Goal: Find specific page/section: Find specific page/section

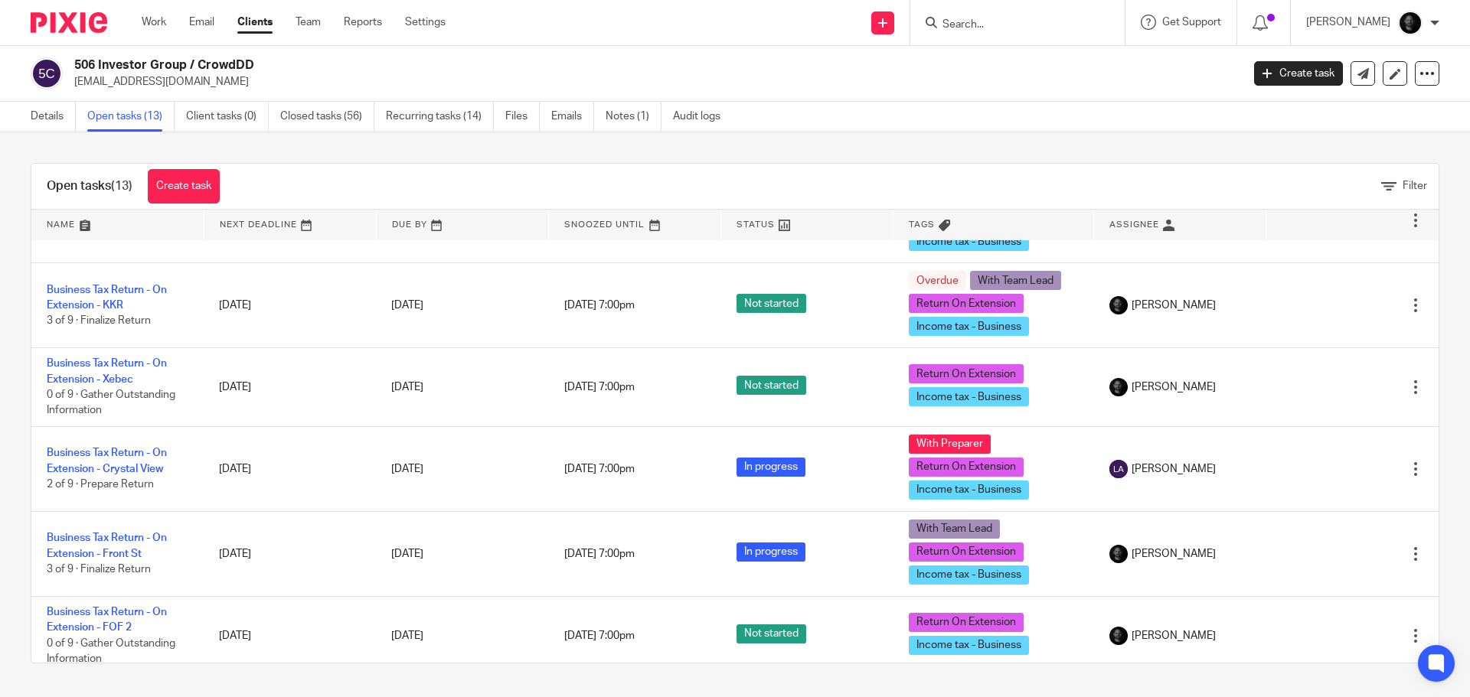
scroll to position [801, 0]
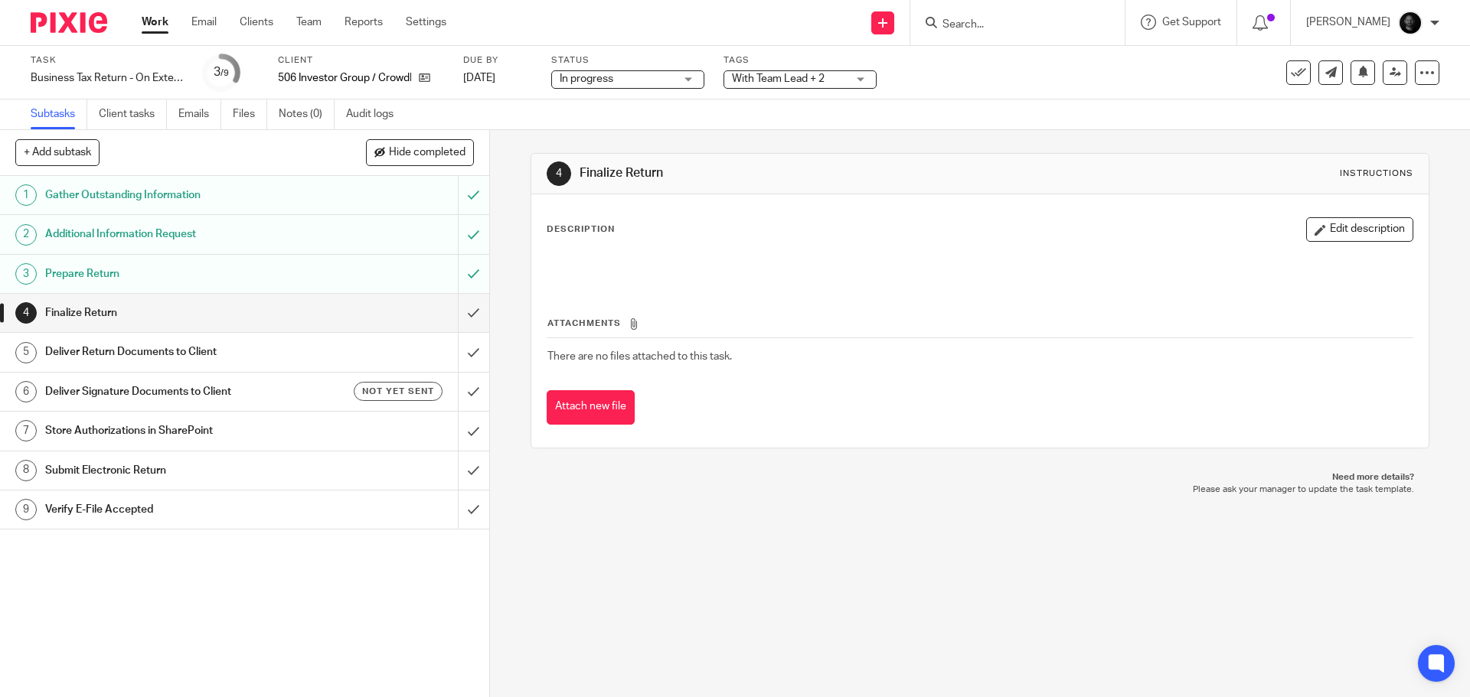
click at [790, 78] on span "With Team Lead + 2" at bounding box center [778, 78] width 93 height 11
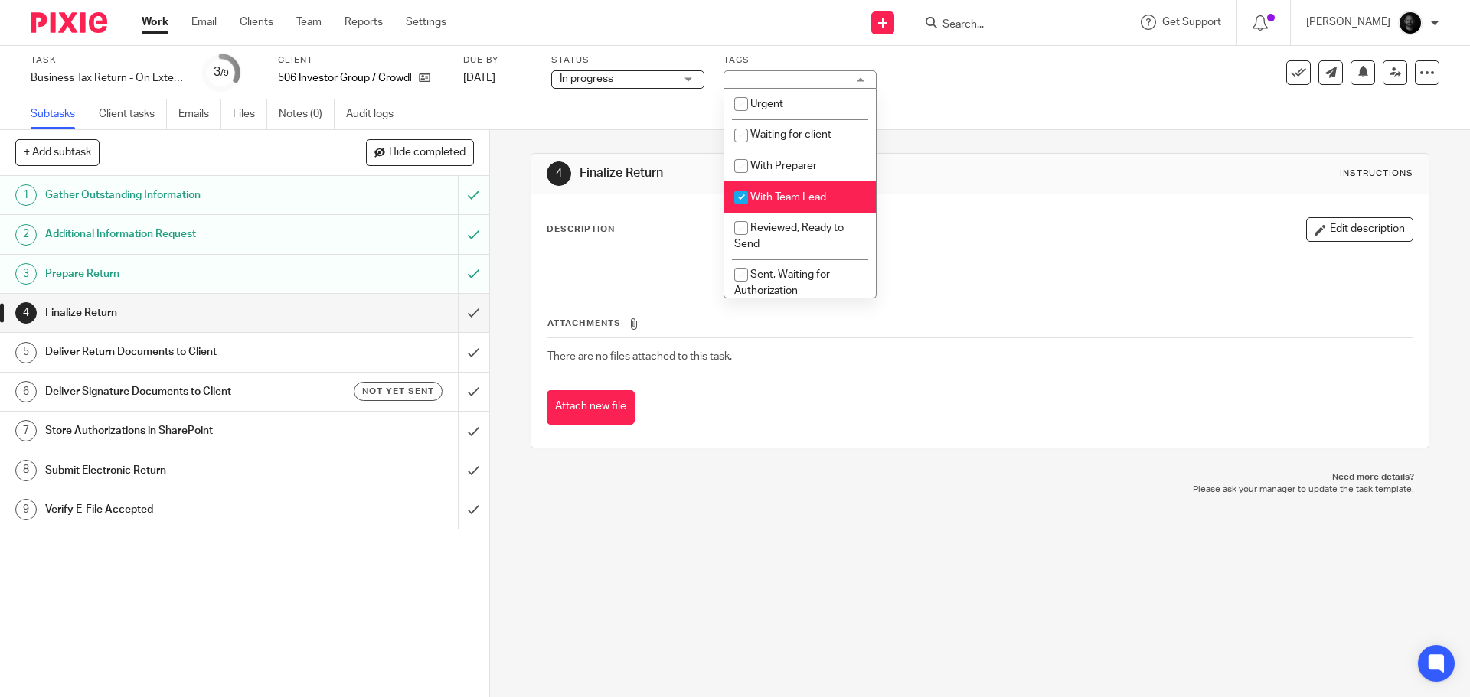
click at [811, 196] on span "With Team Lead" at bounding box center [788, 197] width 76 height 11
checkbox input "false"
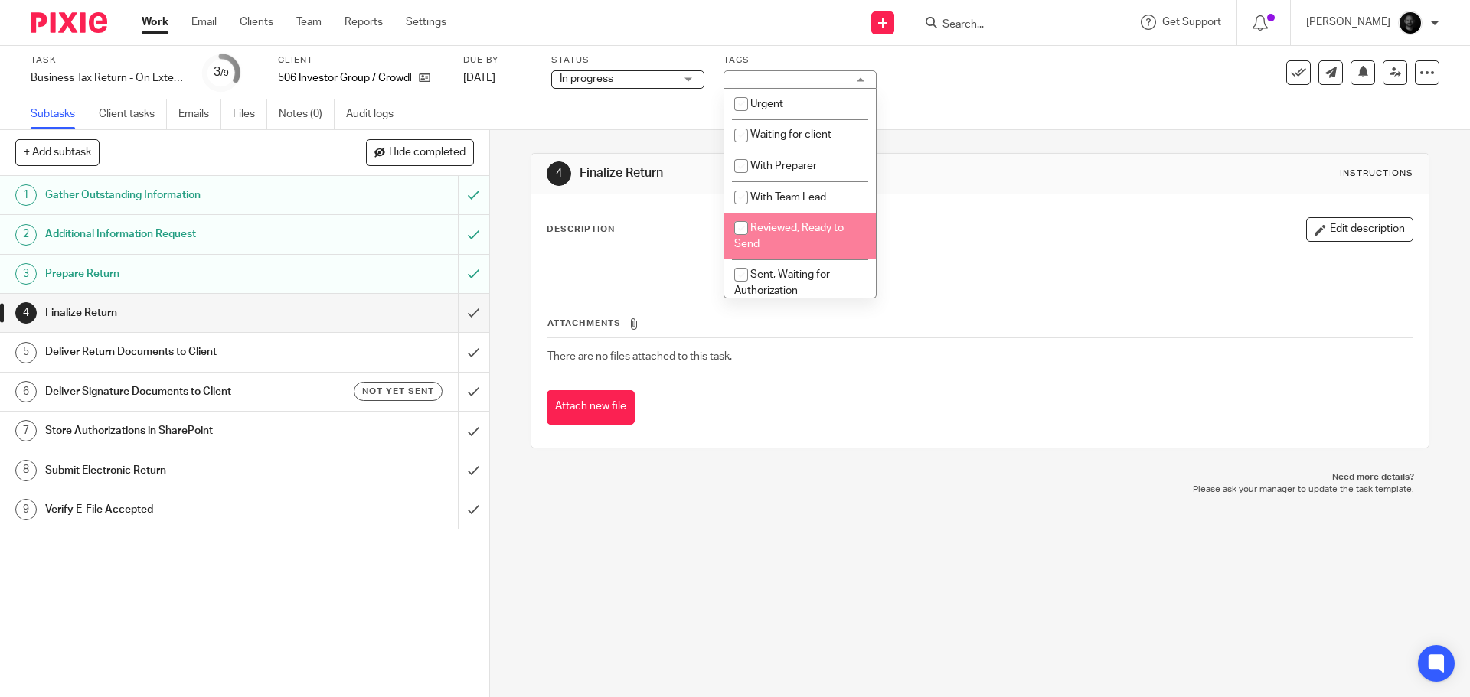
click at [804, 240] on li "Reviewed, Ready to Send" at bounding box center [800, 236] width 152 height 47
checkbox input "true"
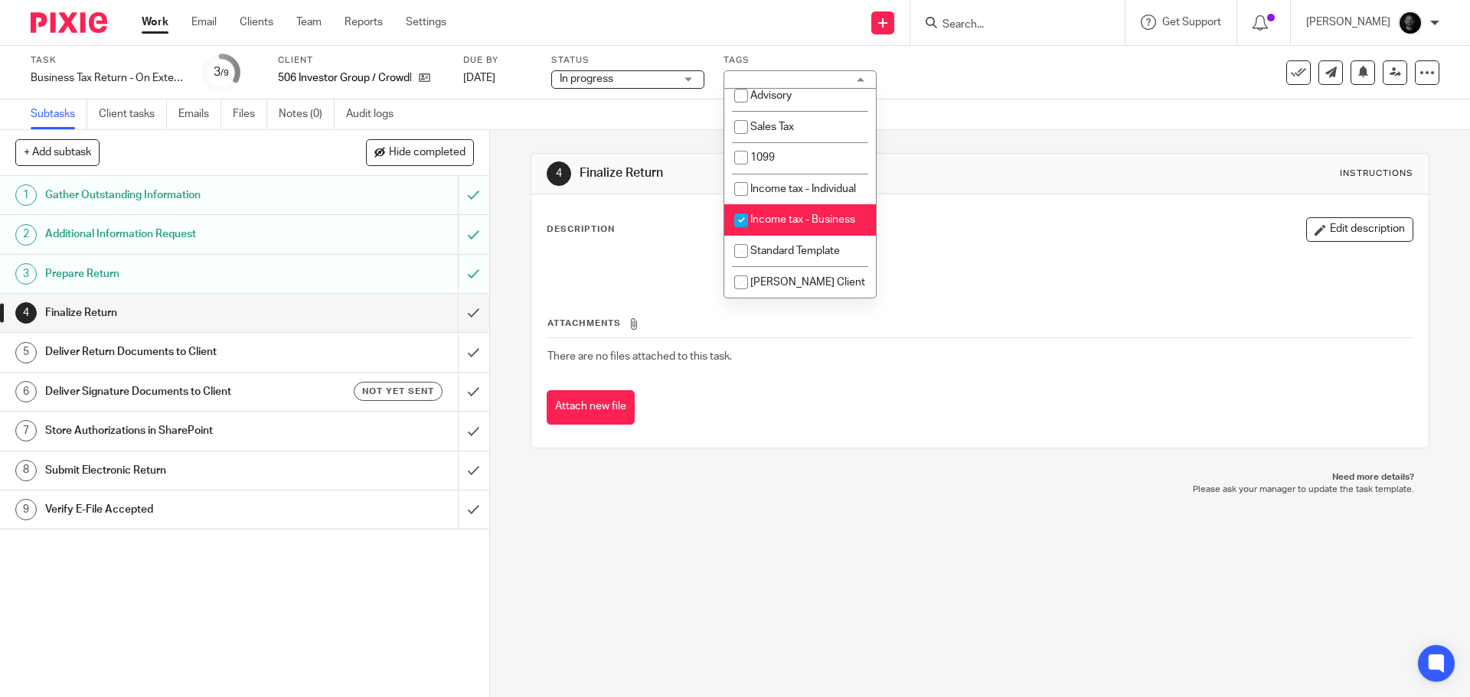
scroll to position [475, 0]
click at [1023, 136] on div "4 Finalize Return Instructions Description Edit description Attachments There a…" at bounding box center [979, 300] width 898 height 341
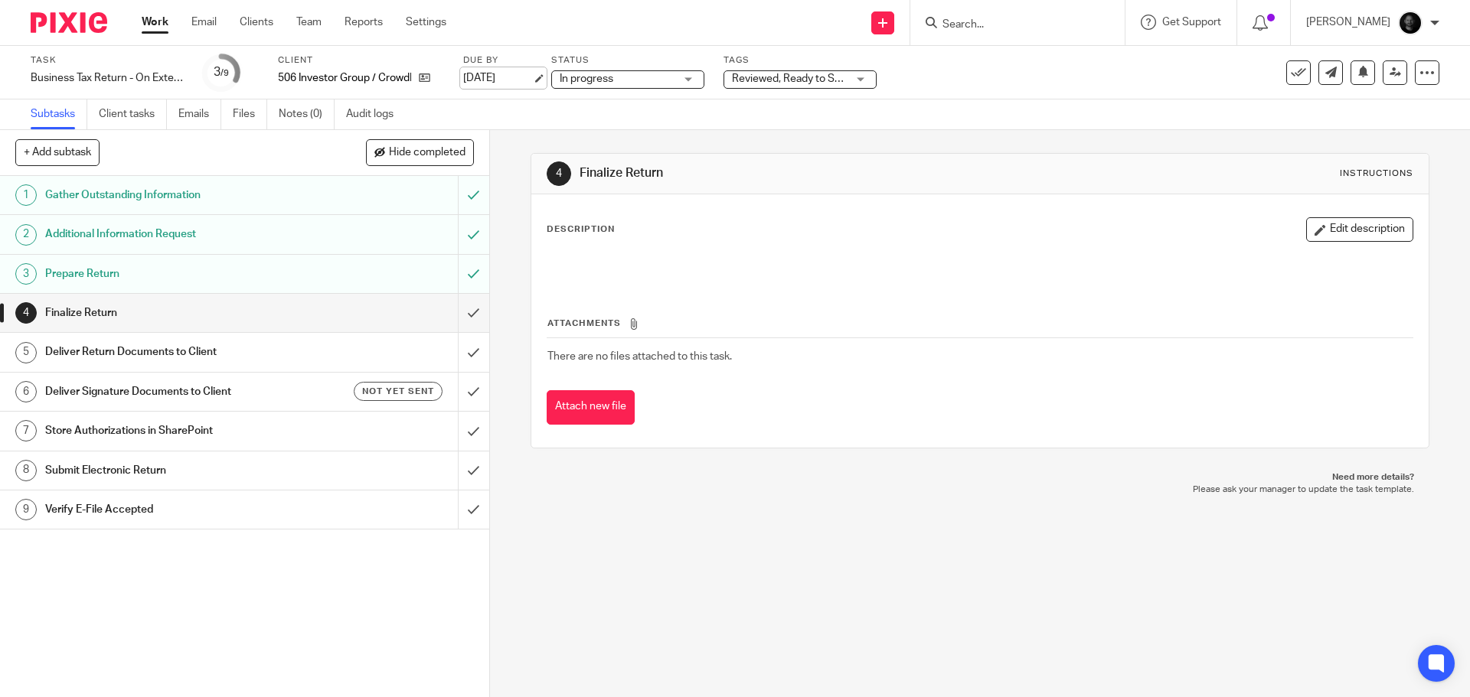
click at [532, 78] on link "Sep 16, 2025" at bounding box center [497, 78] width 69 height 16
click at [1388, 80] on link at bounding box center [1394, 72] width 24 height 24
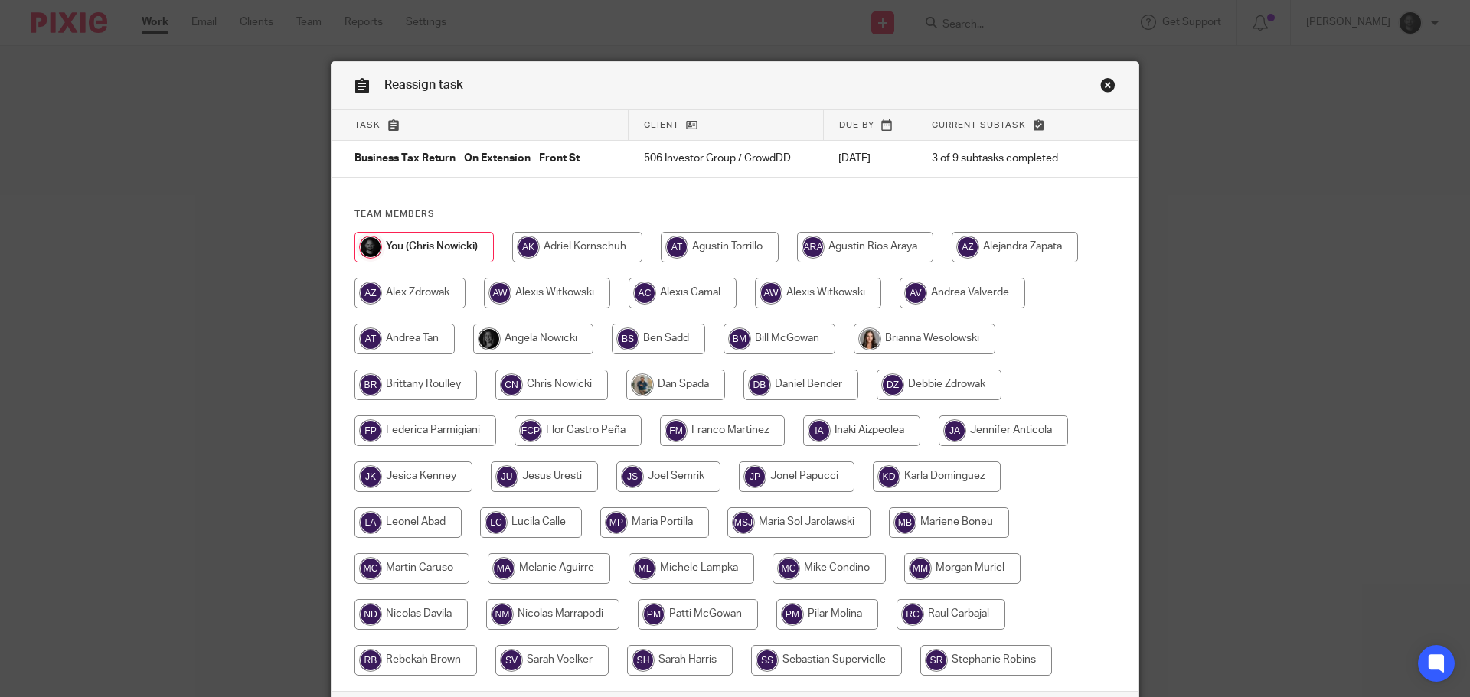
click at [951, 571] on input "radio" at bounding box center [962, 568] width 116 height 31
radio input "true"
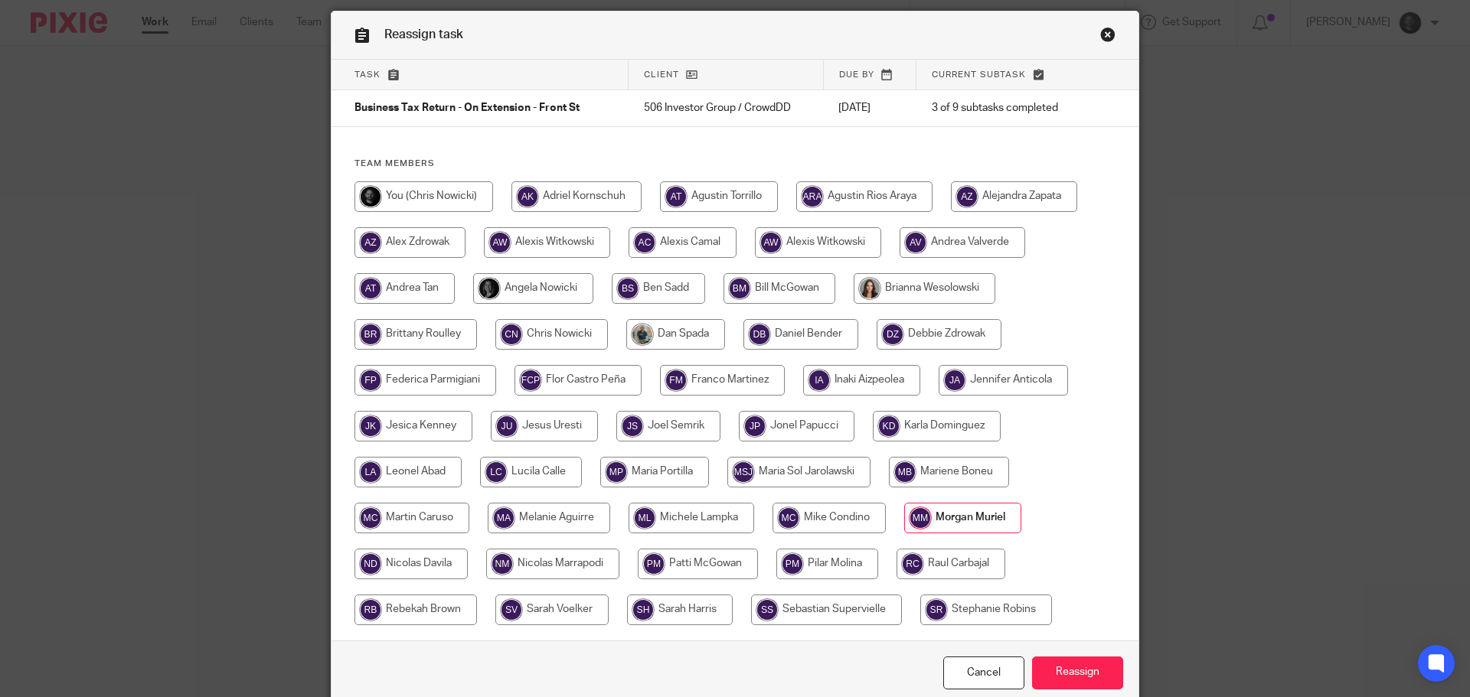
scroll to position [120, 0]
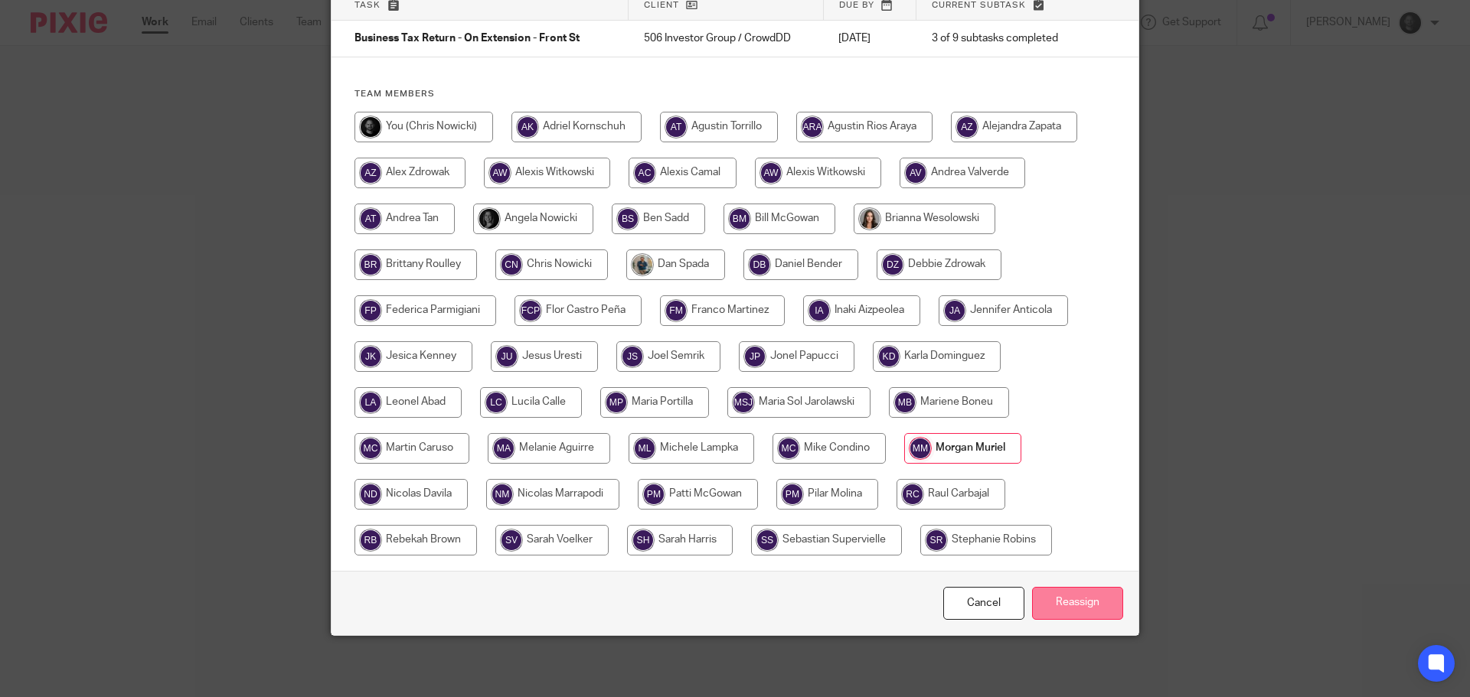
click at [1055, 599] on input "Reassign" at bounding box center [1077, 603] width 91 height 33
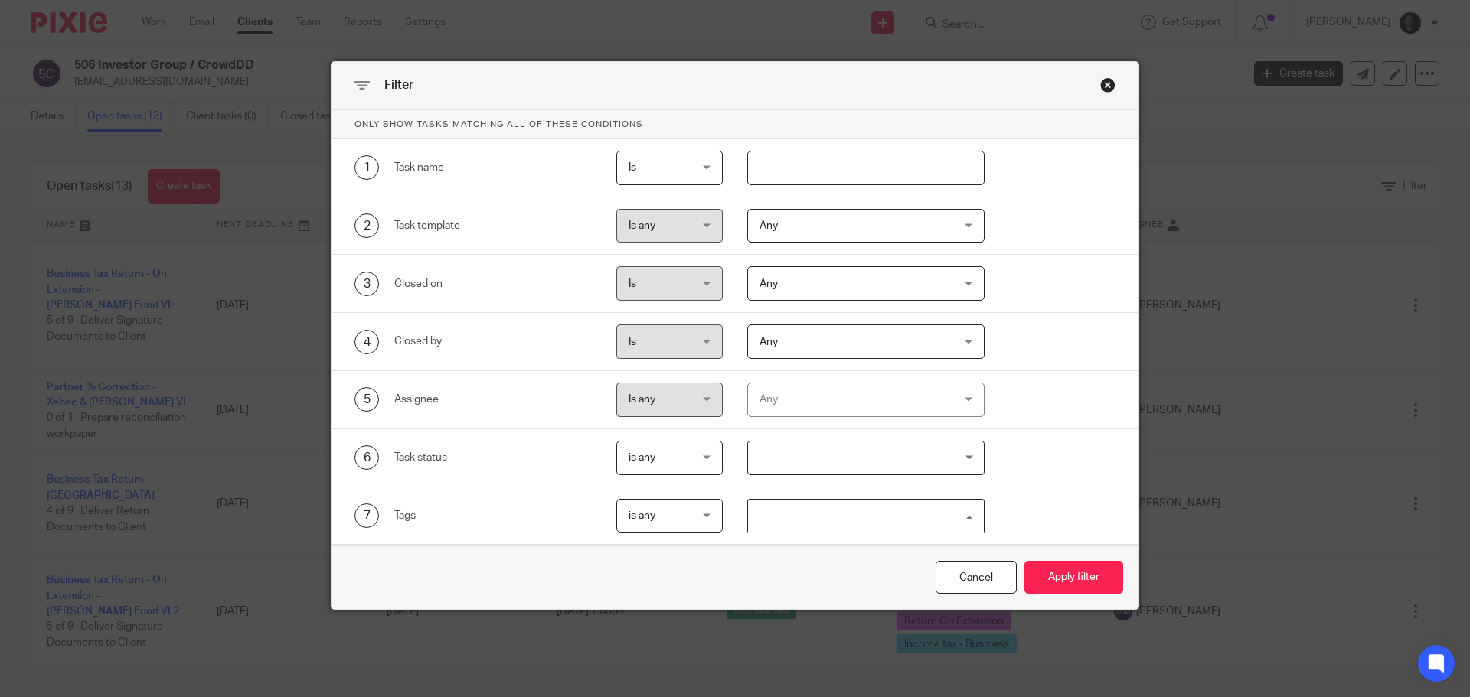
click at [750, 512] on input "Search for option" at bounding box center [862, 516] width 227 height 27
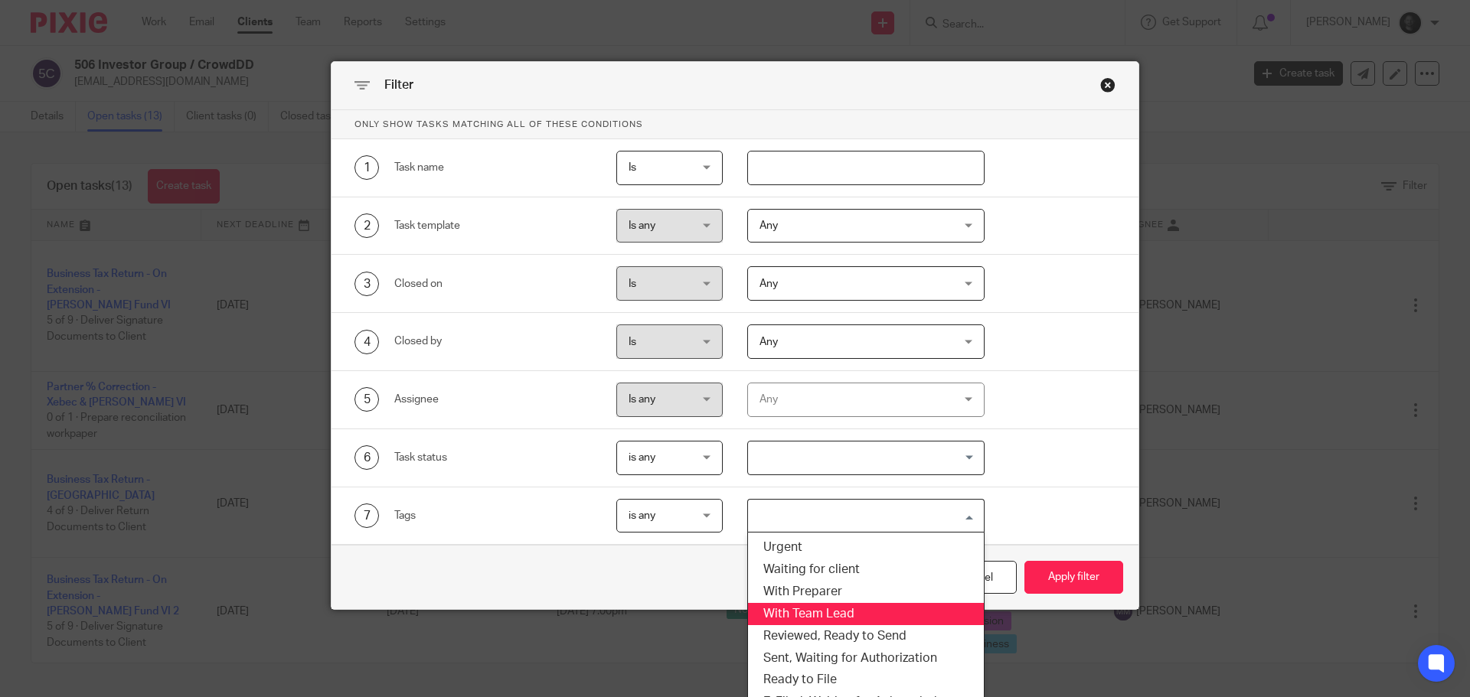
click at [844, 608] on li "With Team Lead" at bounding box center [866, 614] width 237 height 22
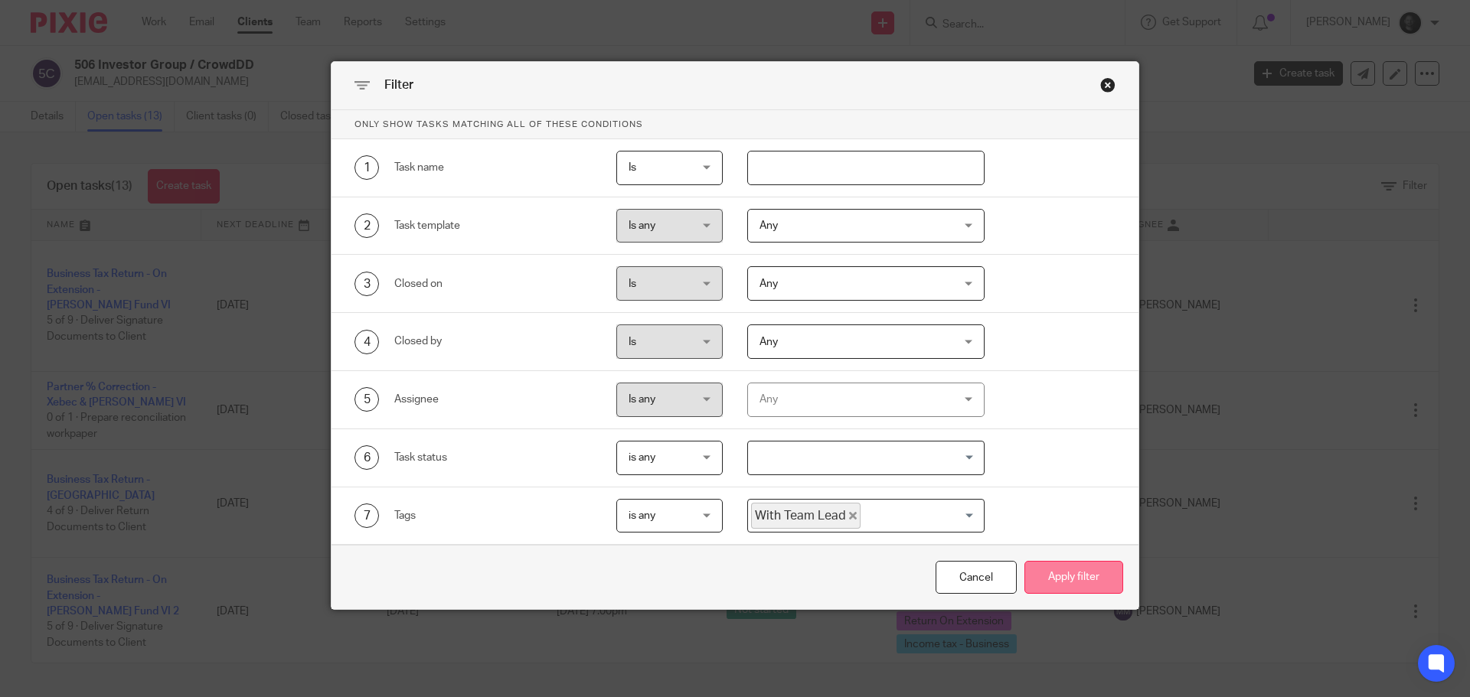
click at [1052, 575] on button "Apply filter" at bounding box center [1073, 577] width 99 height 33
